Goal: Task Accomplishment & Management: Use online tool/utility

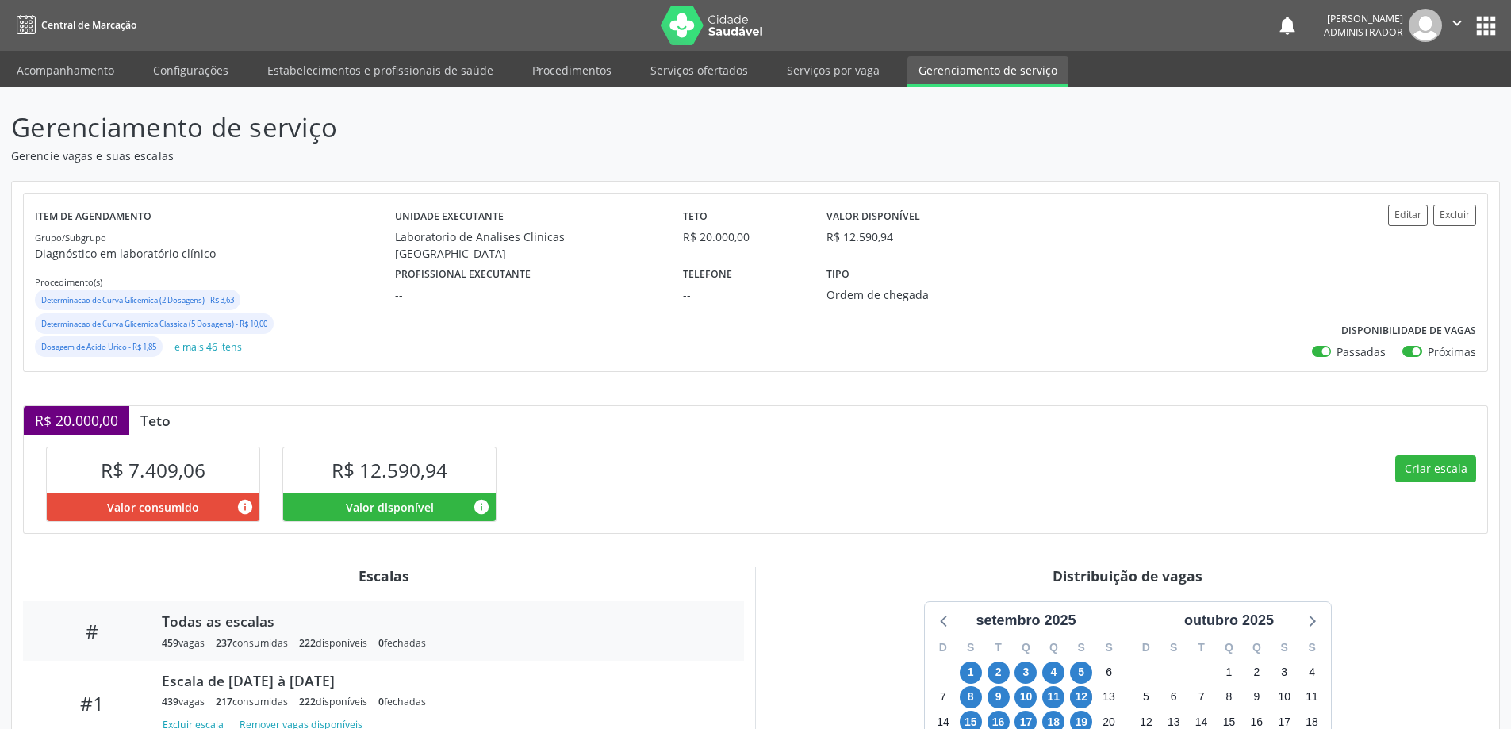
scroll to position [238, 0]
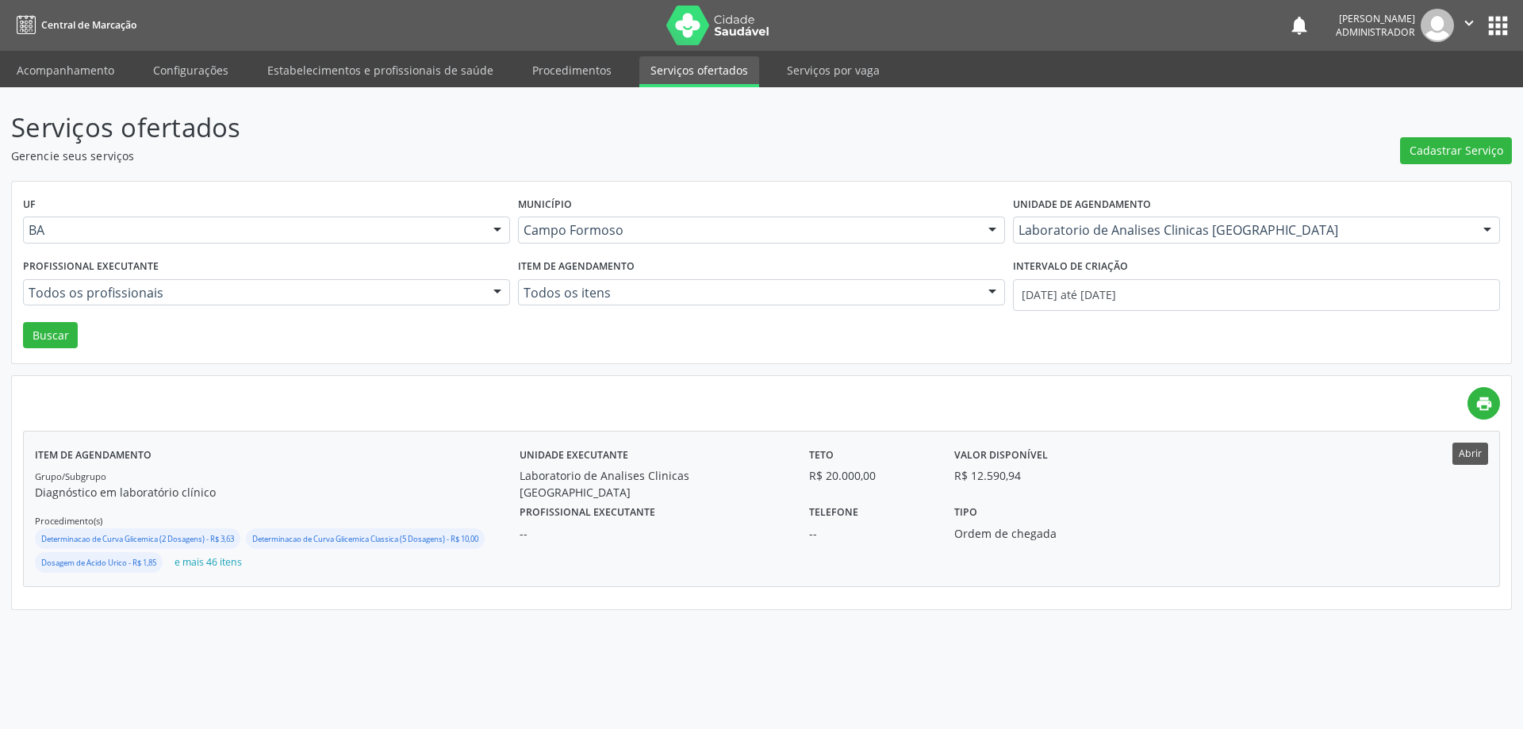
click at [1467, 448] on button "Abrir" at bounding box center [1470, 453] width 36 height 21
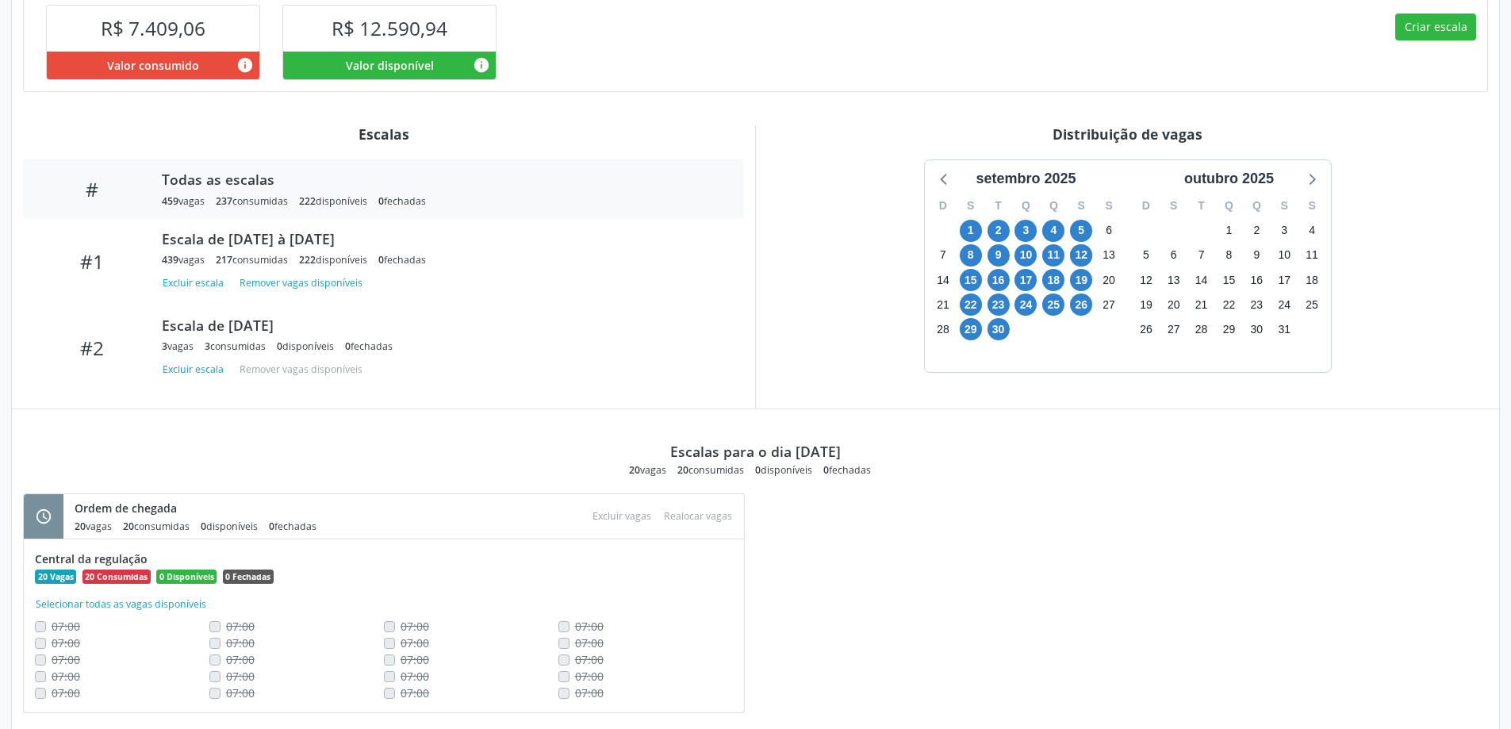
scroll to position [477, 0]
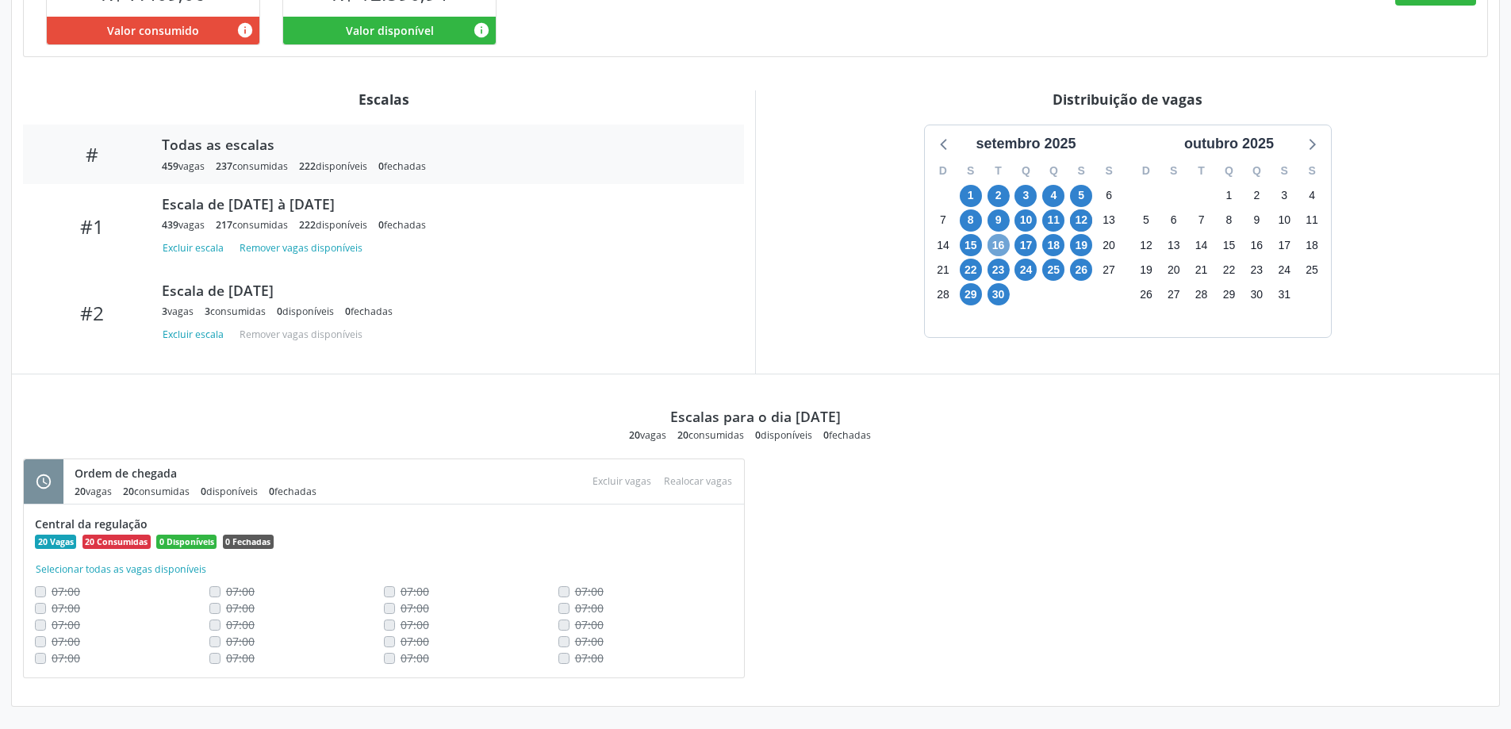
click at [992, 240] on span "16" at bounding box center [998, 245] width 22 height 22
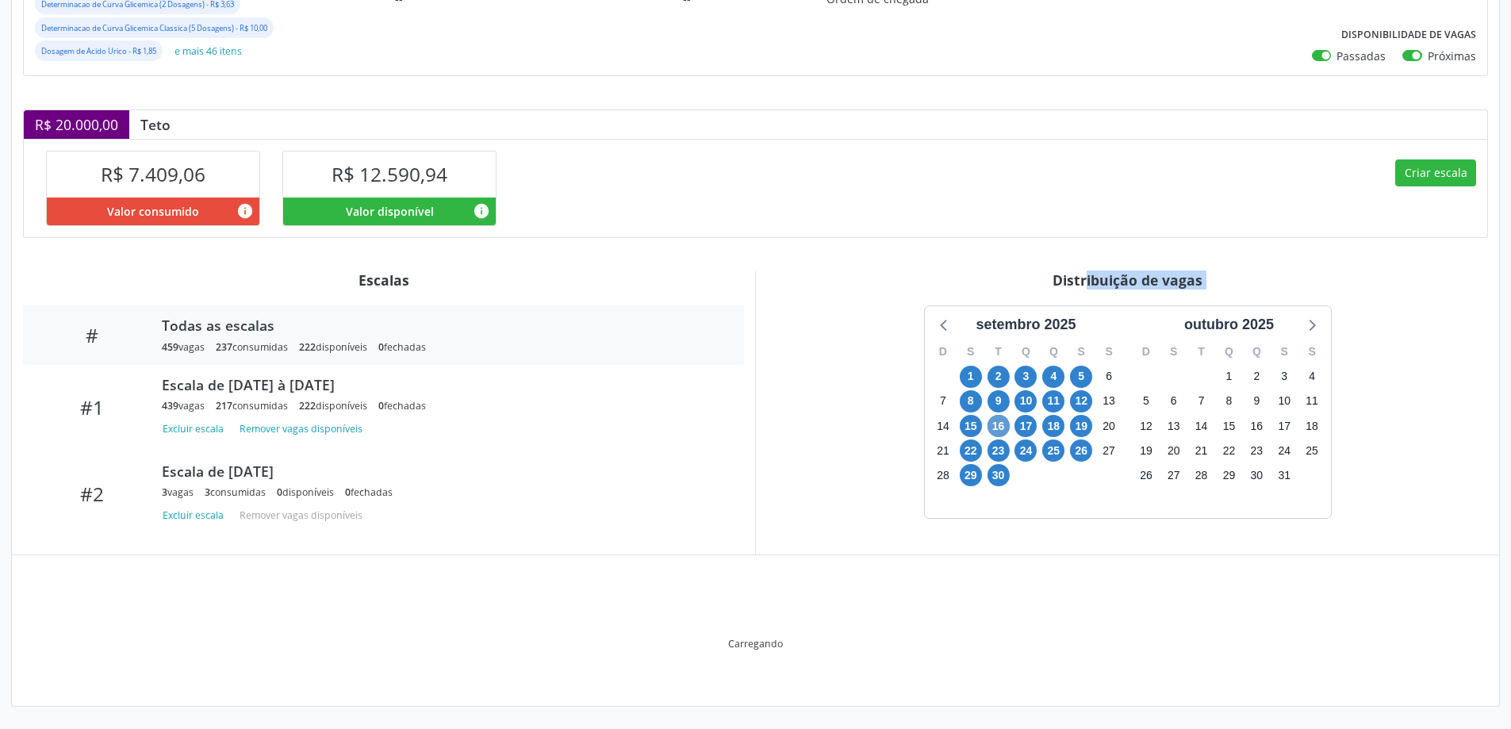
click at [992, 240] on div "Item de agendamento Grupo/Subgrupo Diagnóstico em laboratório clínico Procedime…" at bounding box center [755, 296] width 1487 height 821
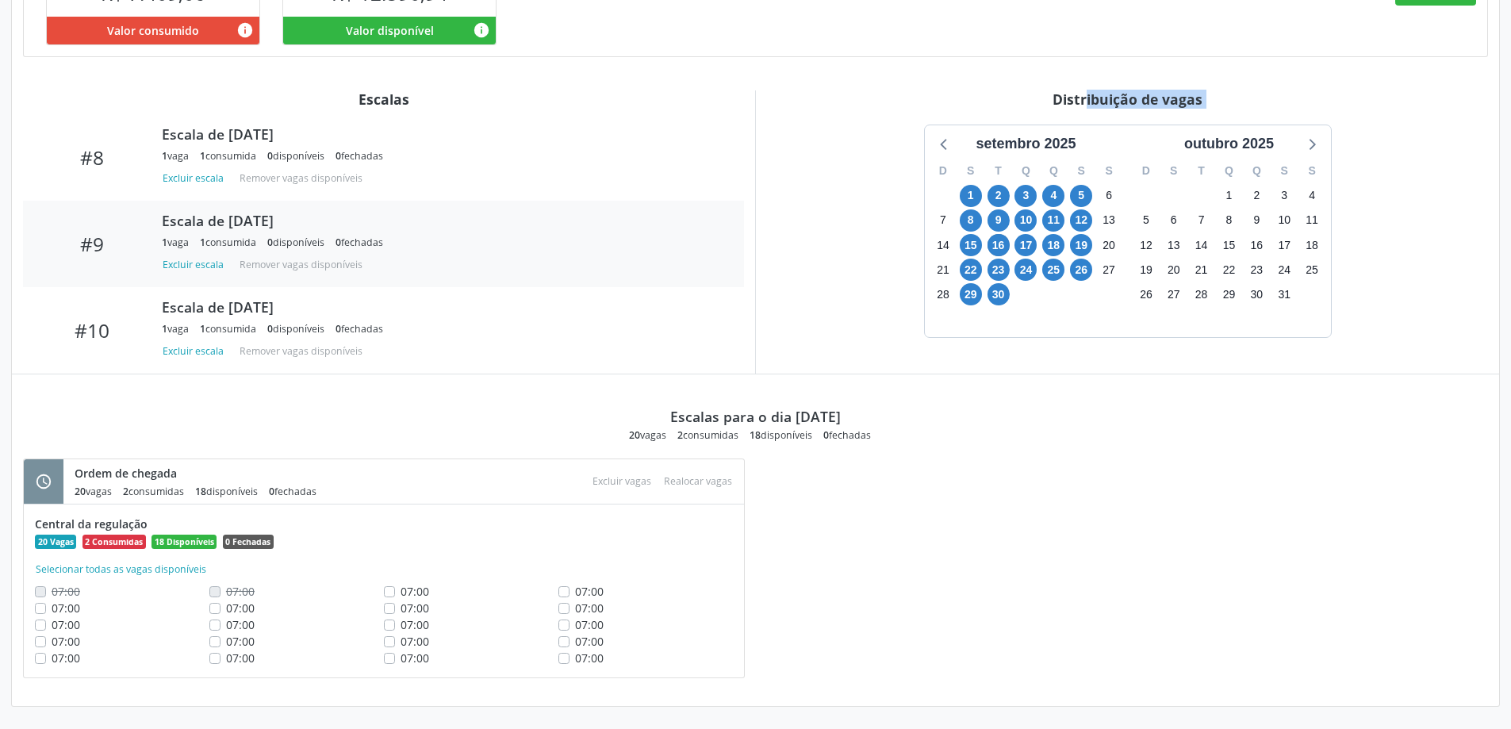
scroll to position [685, 0]
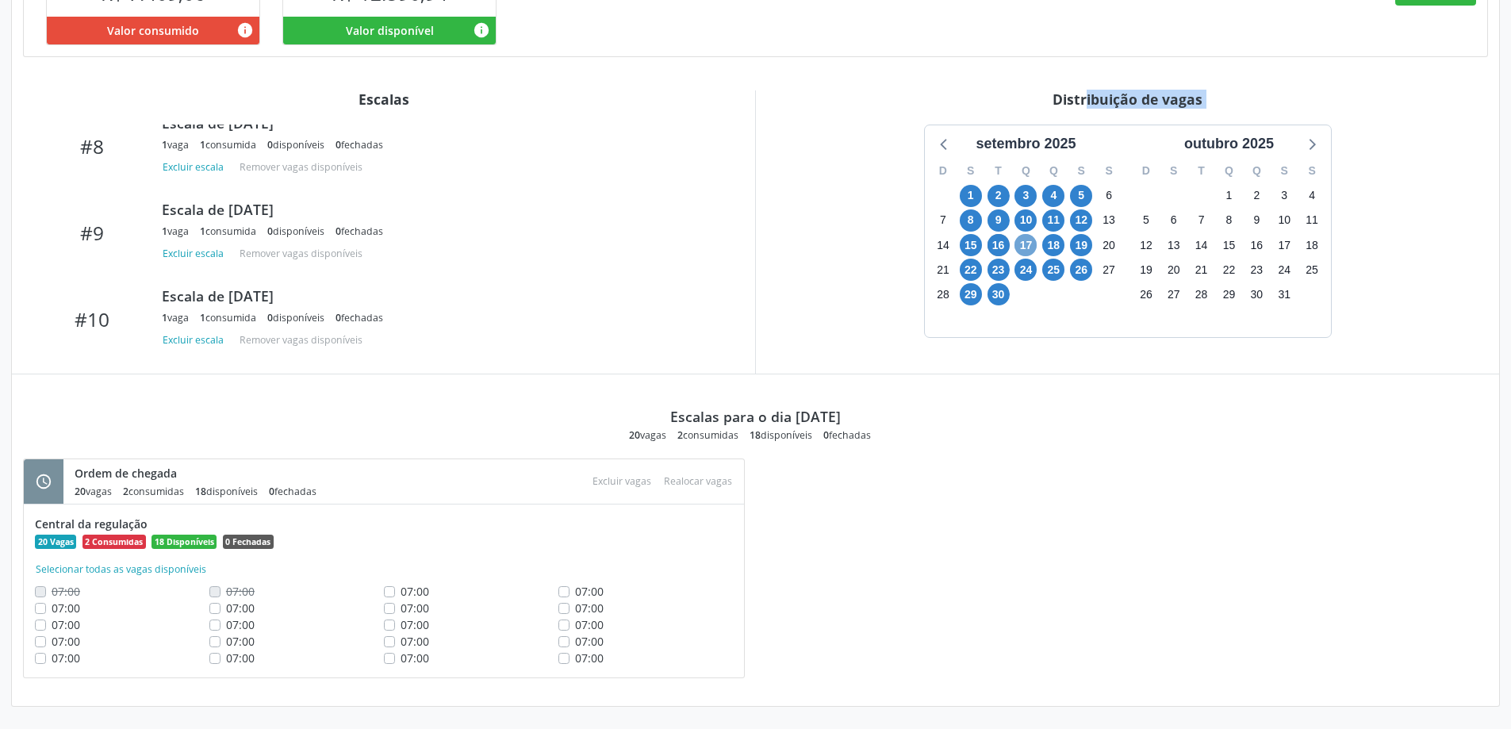
click at [1029, 248] on span "17" at bounding box center [1025, 245] width 22 height 22
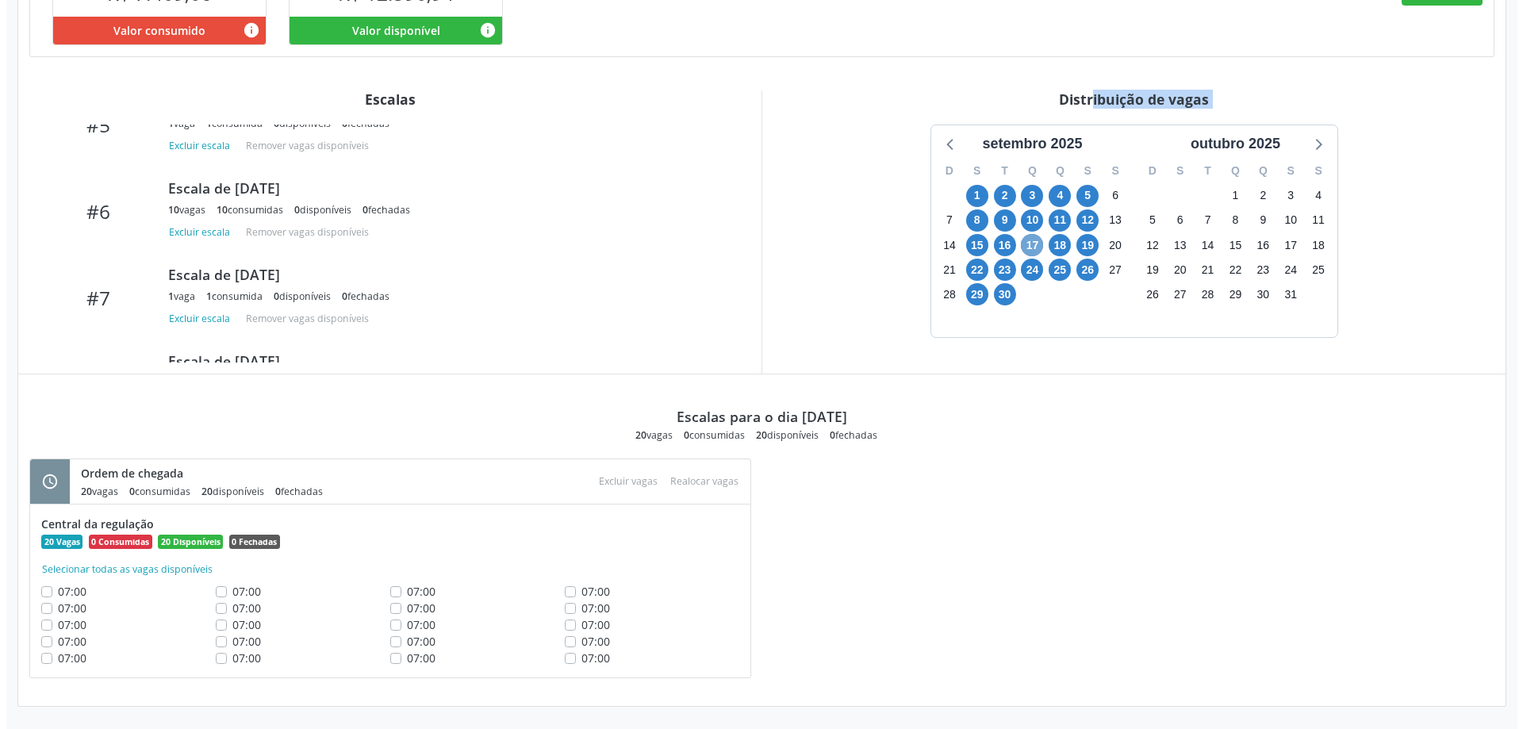
scroll to position [397, 0]
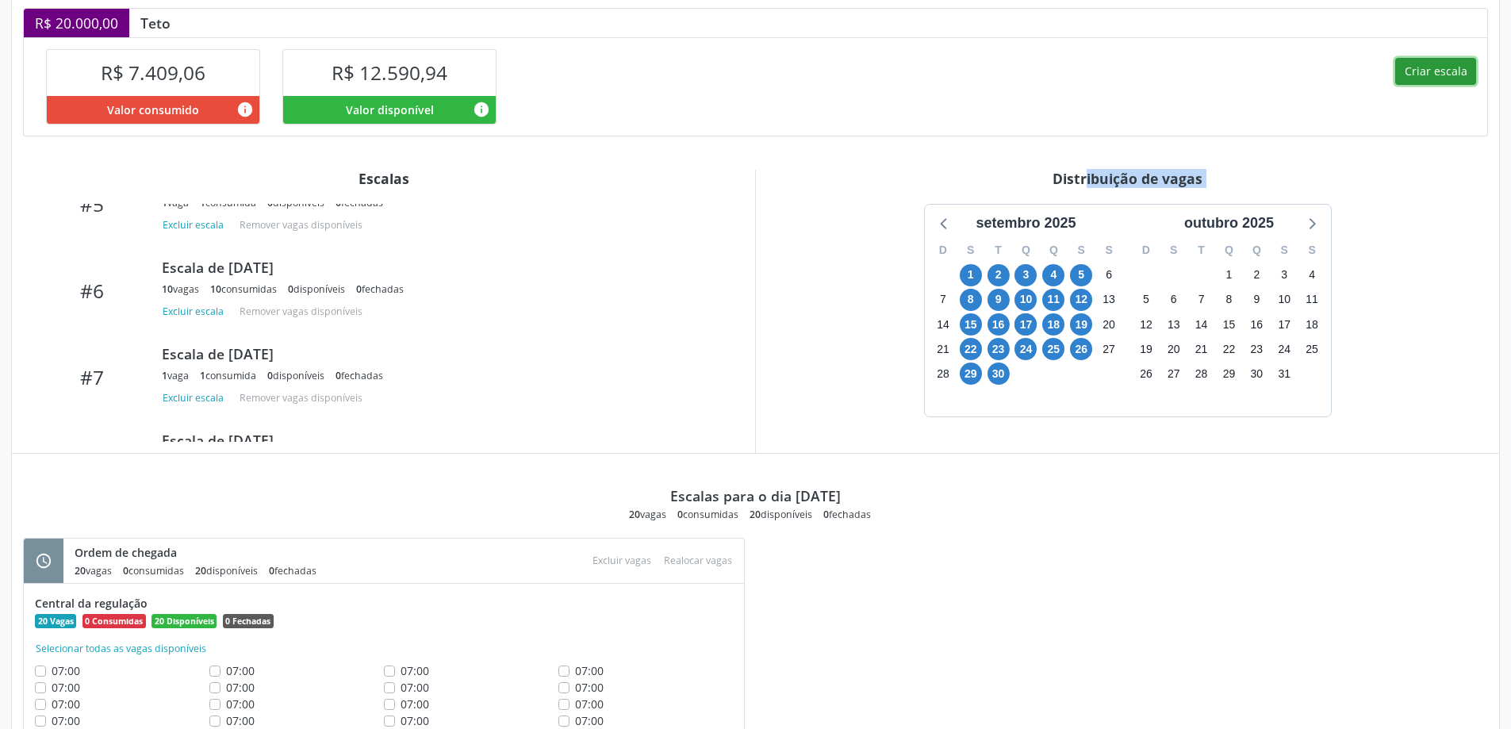
click at [1430, 74] on button "Criar escala" at bounding box center [1435, 71] width 81 height 27
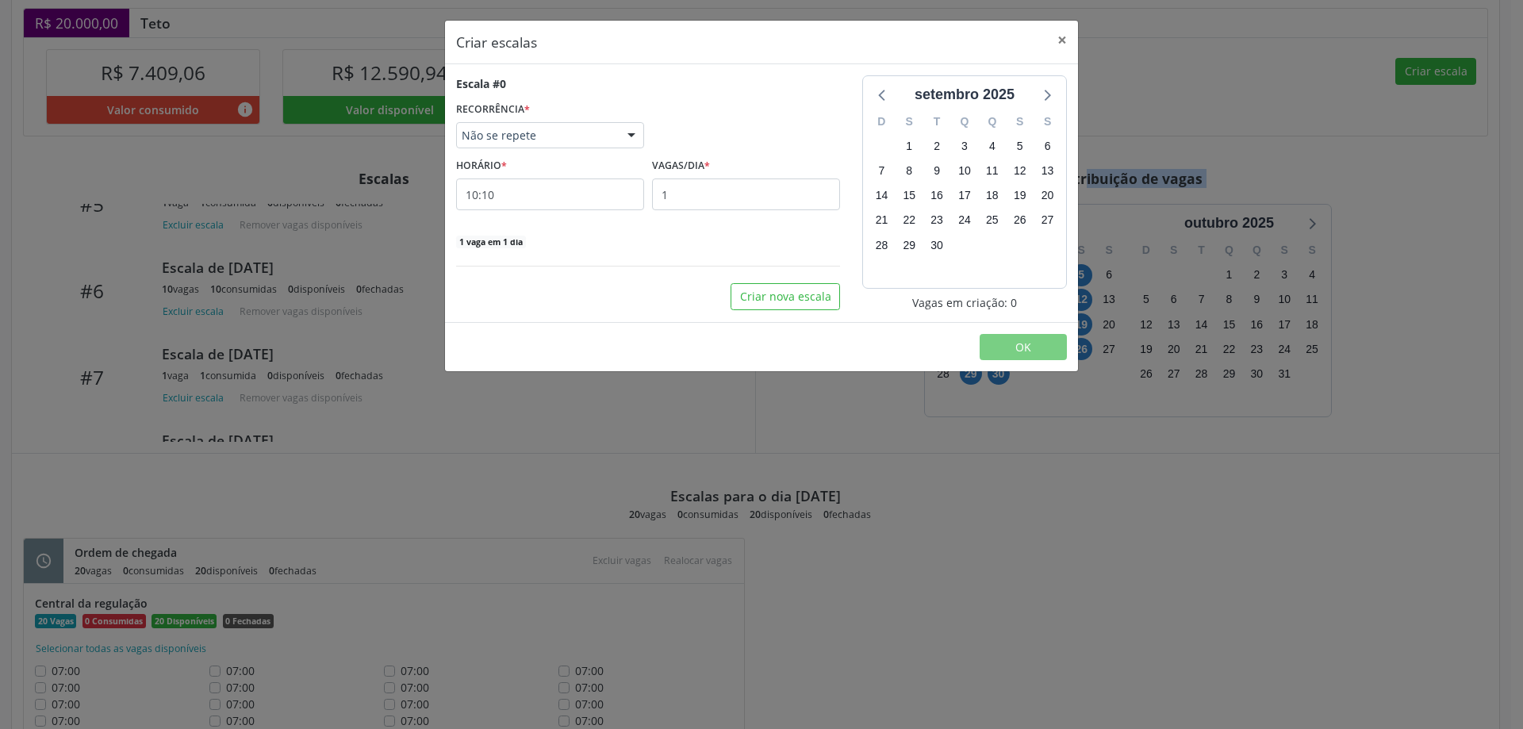
select select "8"
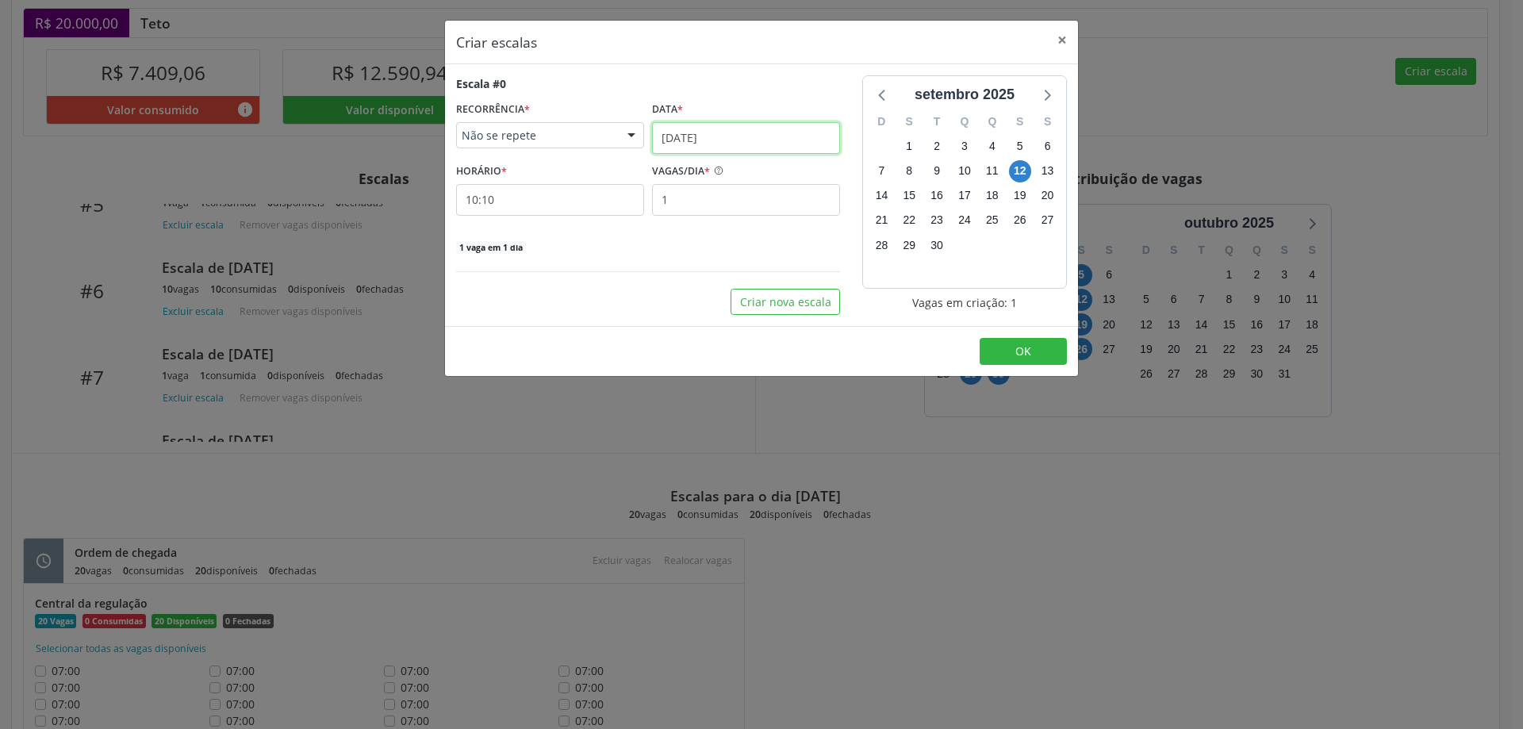
click at [726, 133] on input "[DATE]" at bounding box center [746, 138] width 188 height 32
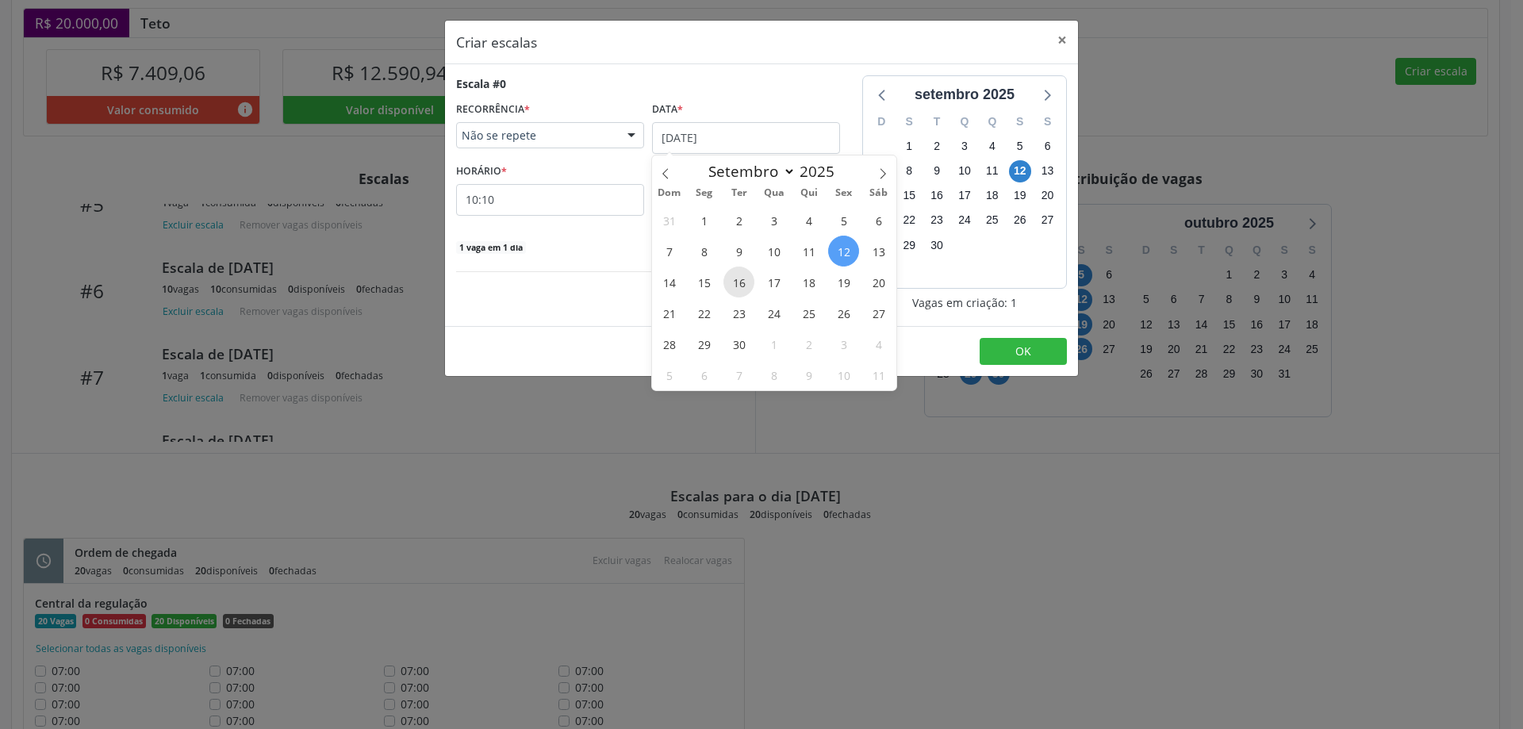
click at [747, 277] on span "16" at bounding box center [738, 282] width 31 height 31
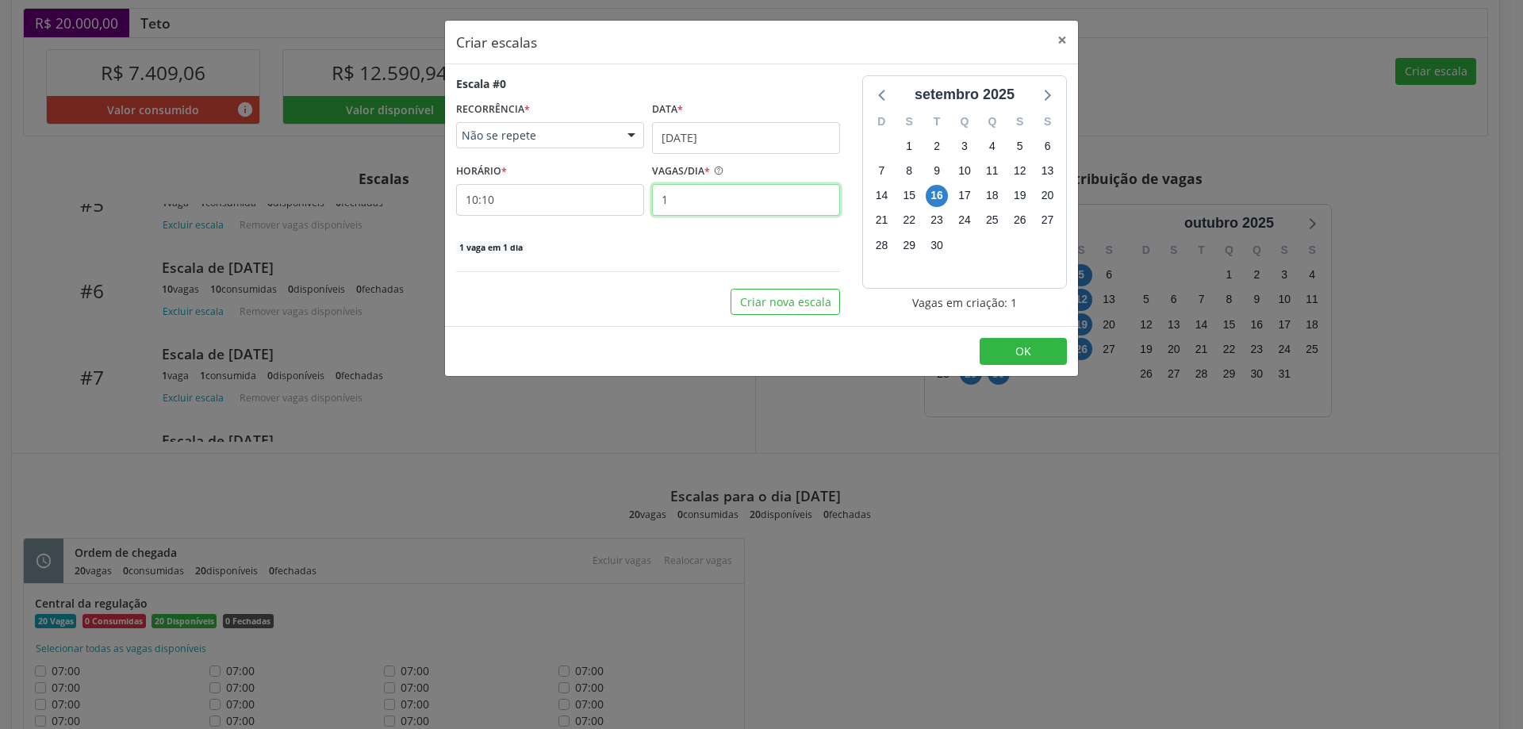
click at [692, 201] on input "1" at bounding box center [746, 200] width 188 height 32
type input "2"
click at [585, 204] on input "10:10" at bounding box center [550, 200] width 188 height 32
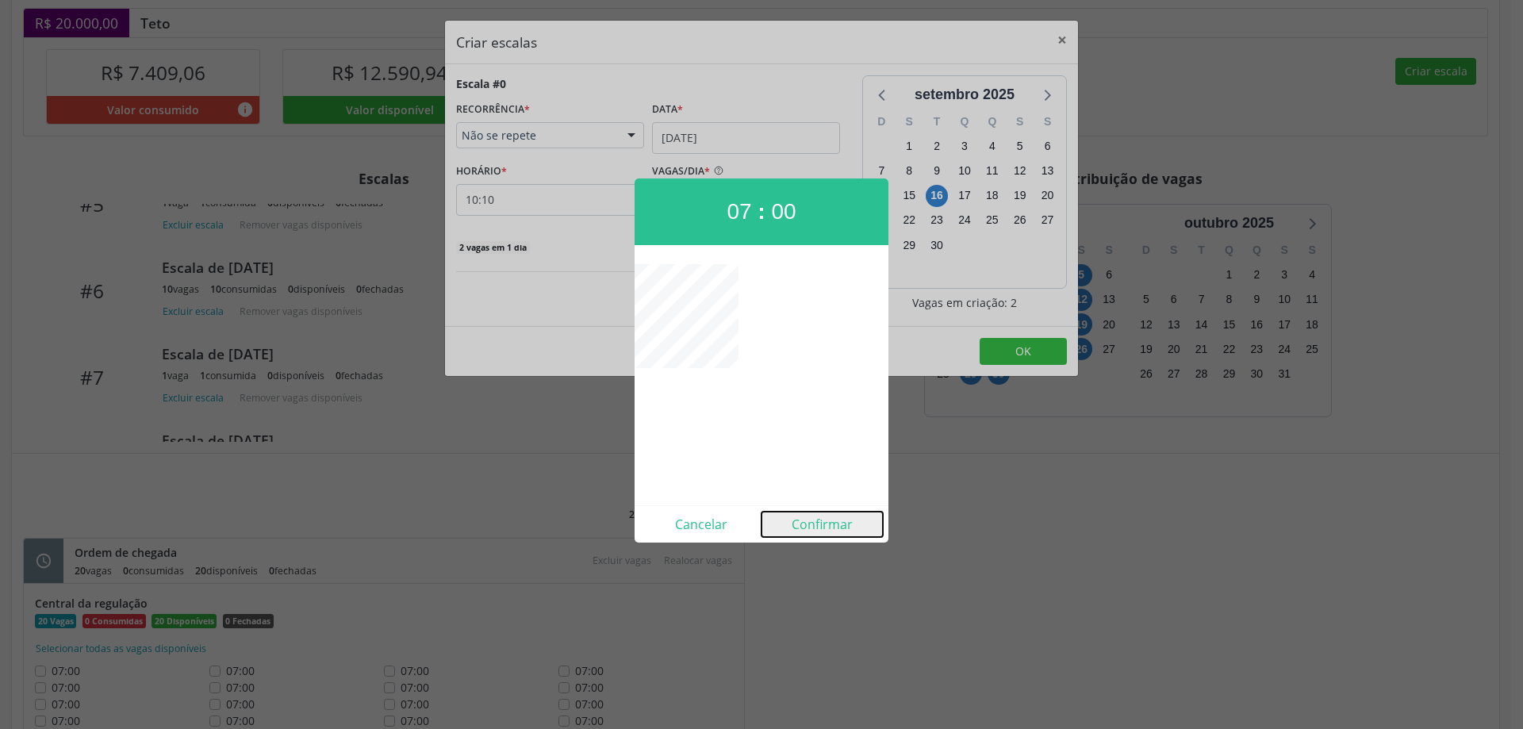
click at [818, 523] on button "Confirmar" at bounding box center [821, 524] width 121 height 25
type input "07:00"
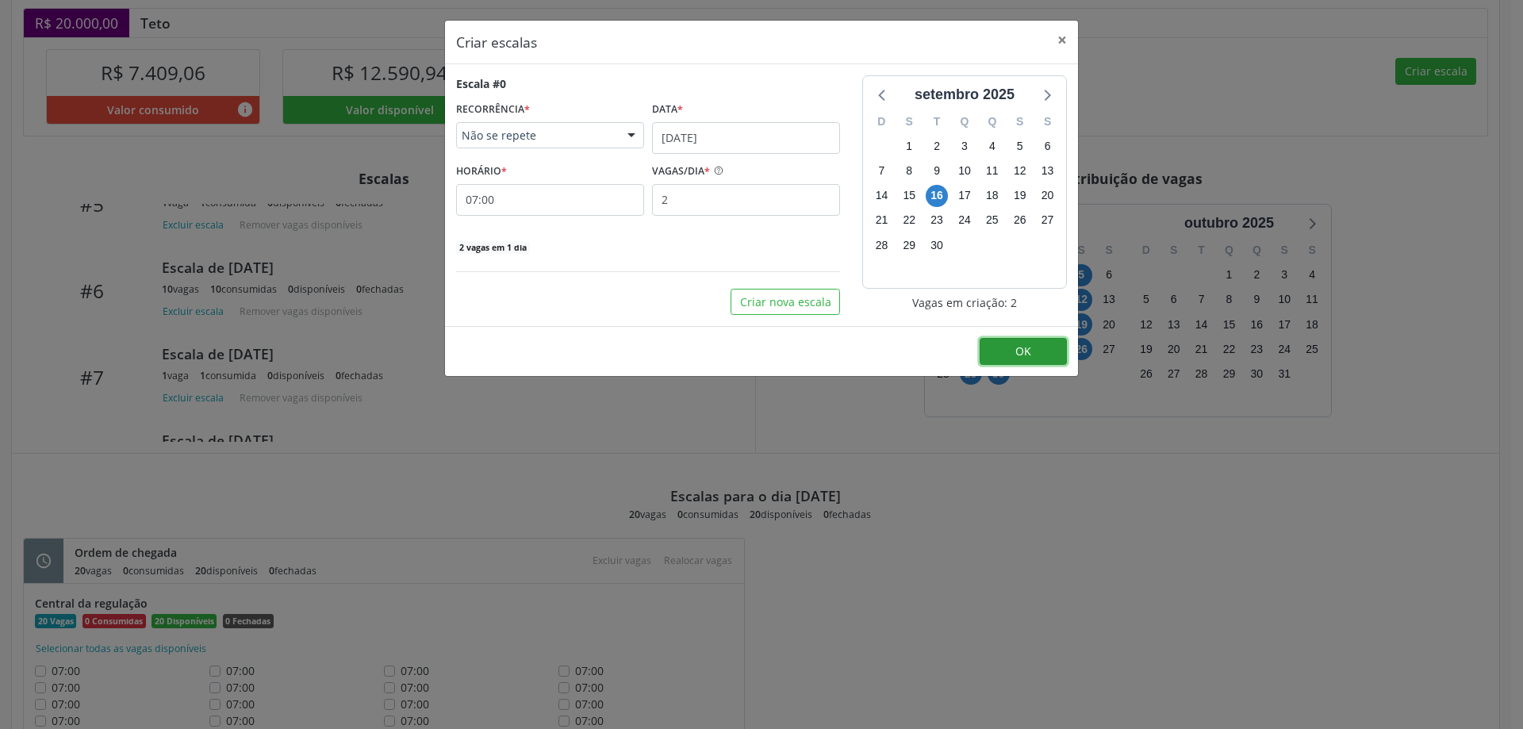
click at [1056, 348] on button "OK" at bounding box center [1023, 351] width 87 height 27
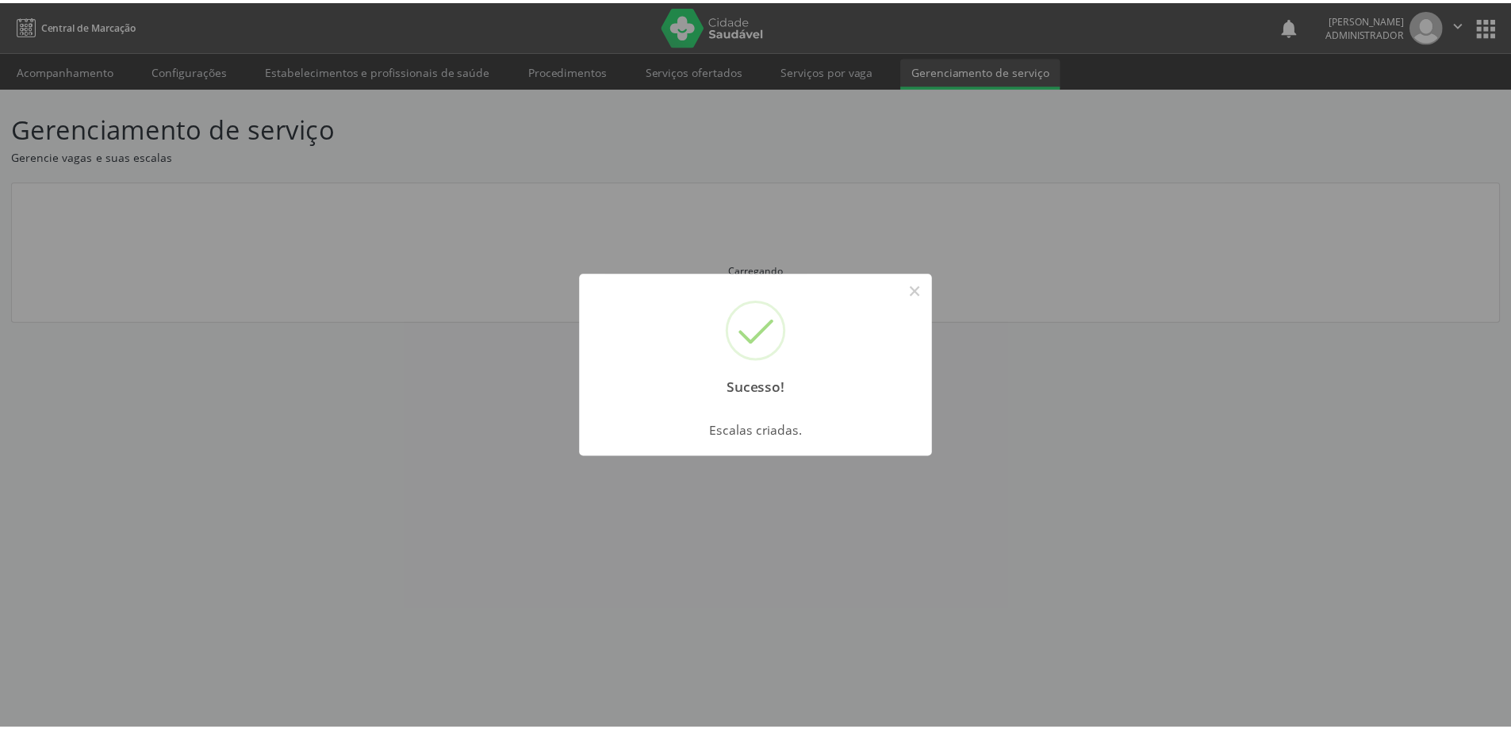
scroll to position [0, 0]
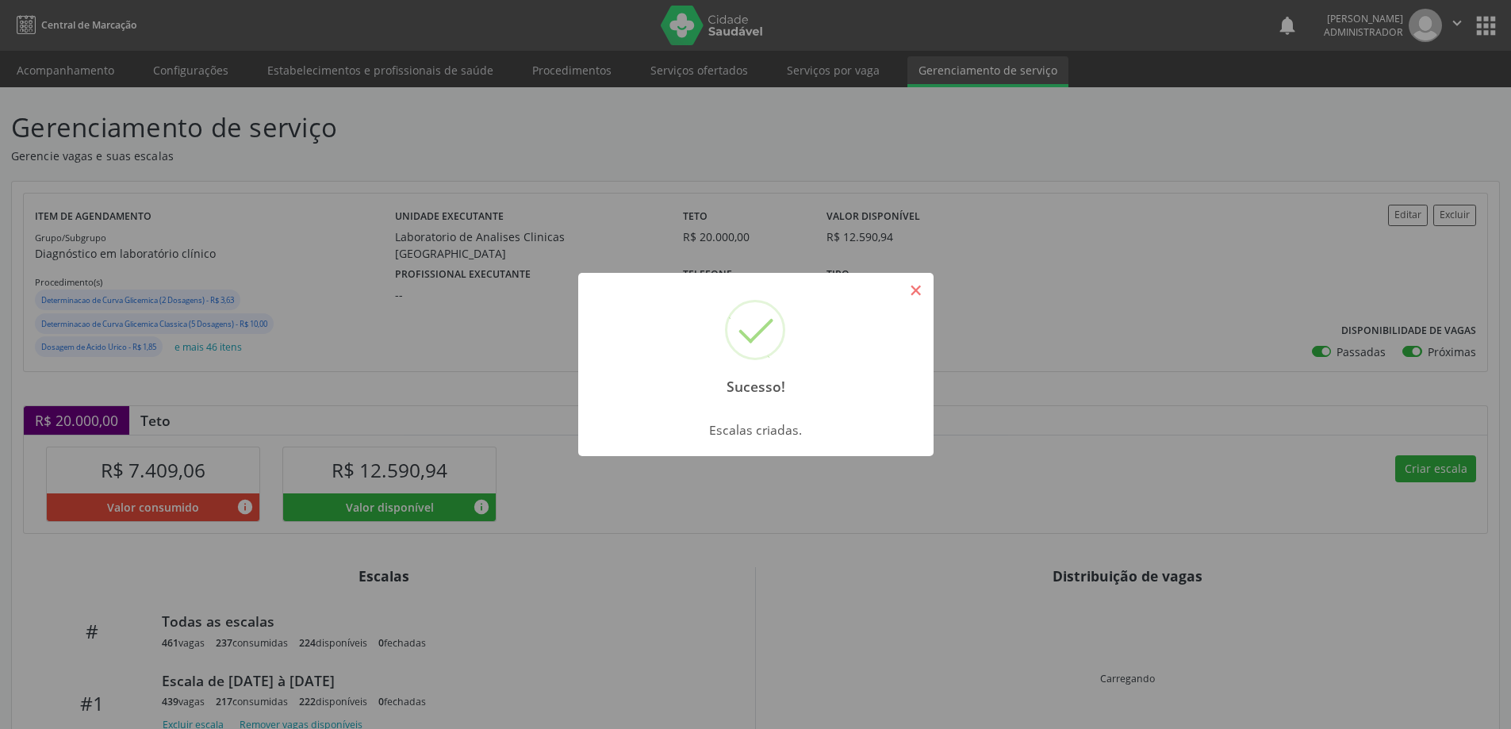
click at [920, 288] on button "×" at bounding box center [916, 290] width 27 height 27
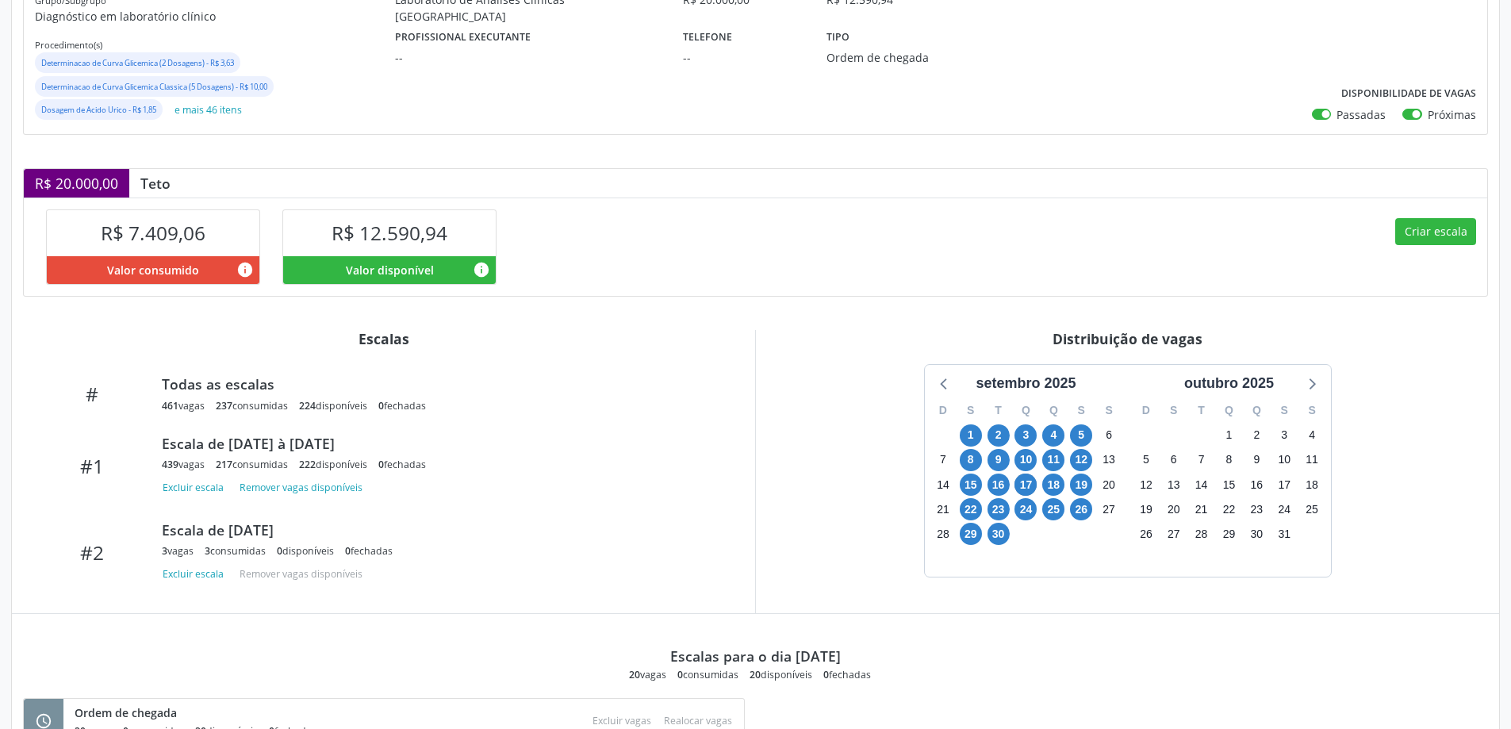
scroll to position [238, 0]
